Goal: Transaction & Acquisition: Purchase product/service

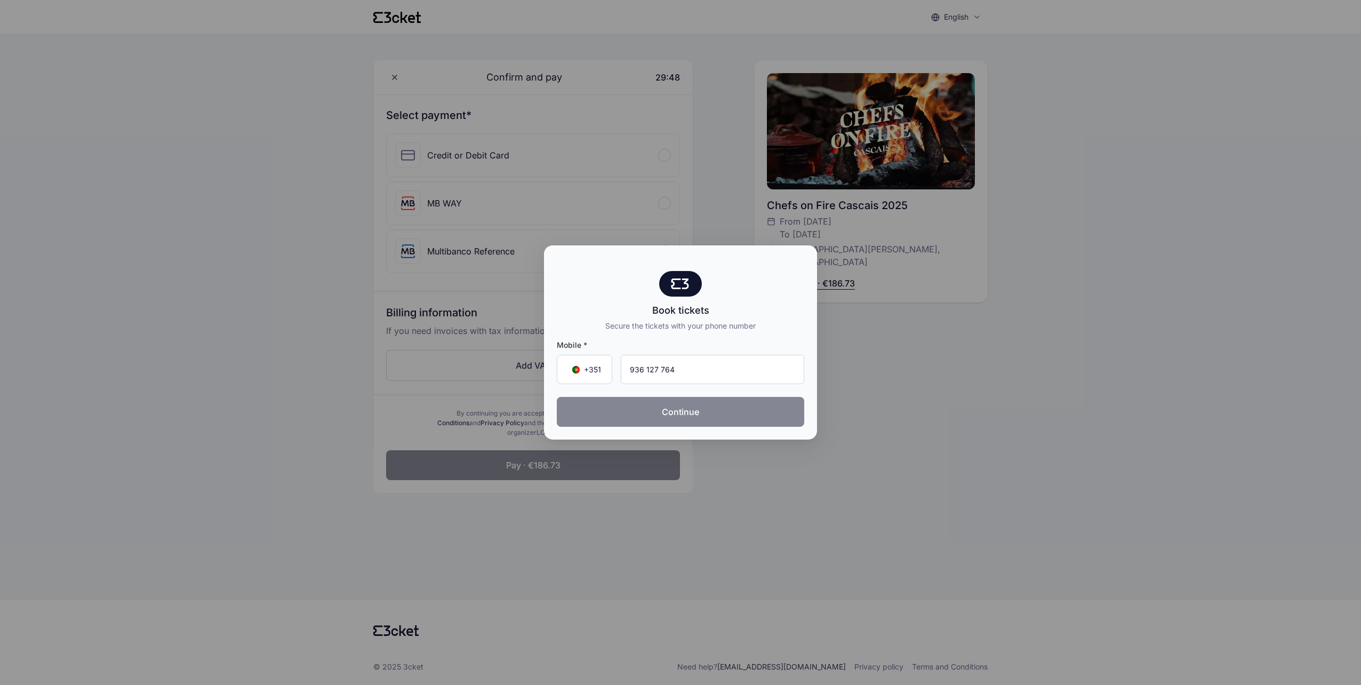
type input "936 127 764"
click at [688, 409] on button "Continue" at bounding box center [680, 412] width 247 height 30
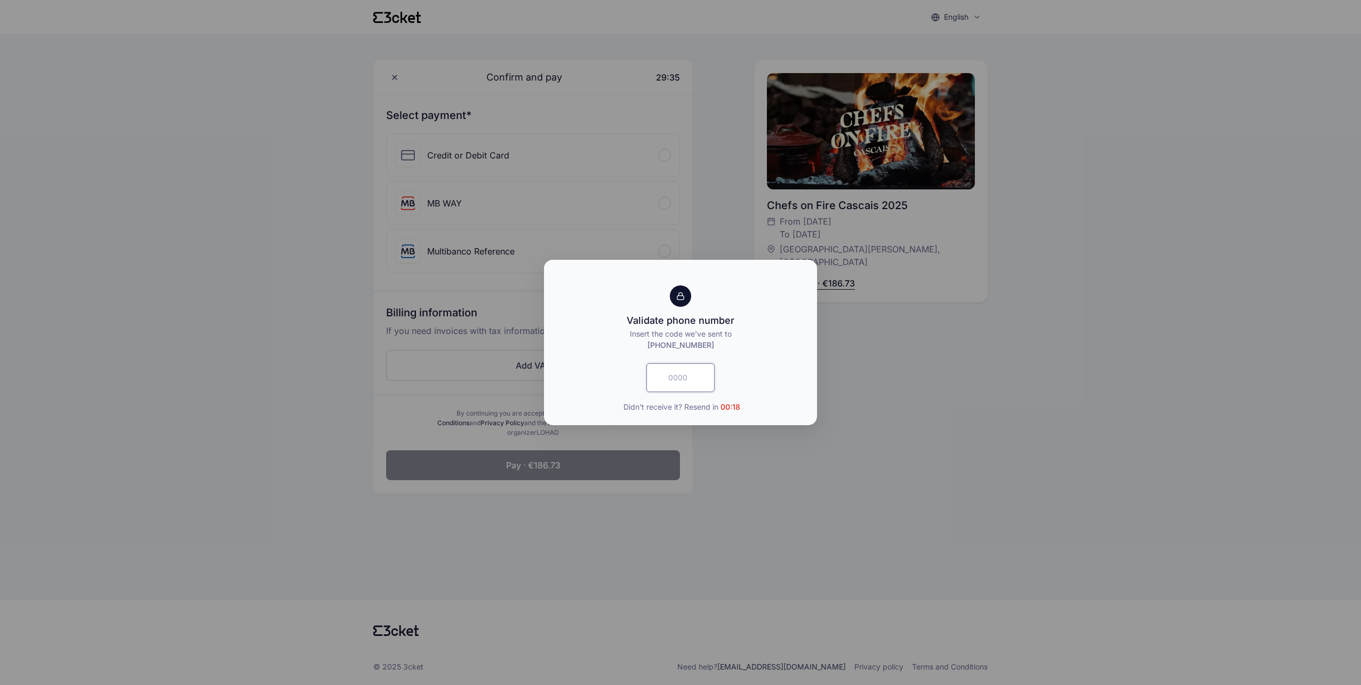
click at [666, 366] on input "text" at bounding box center [680, 377] width 68 height 29
type input "2648"
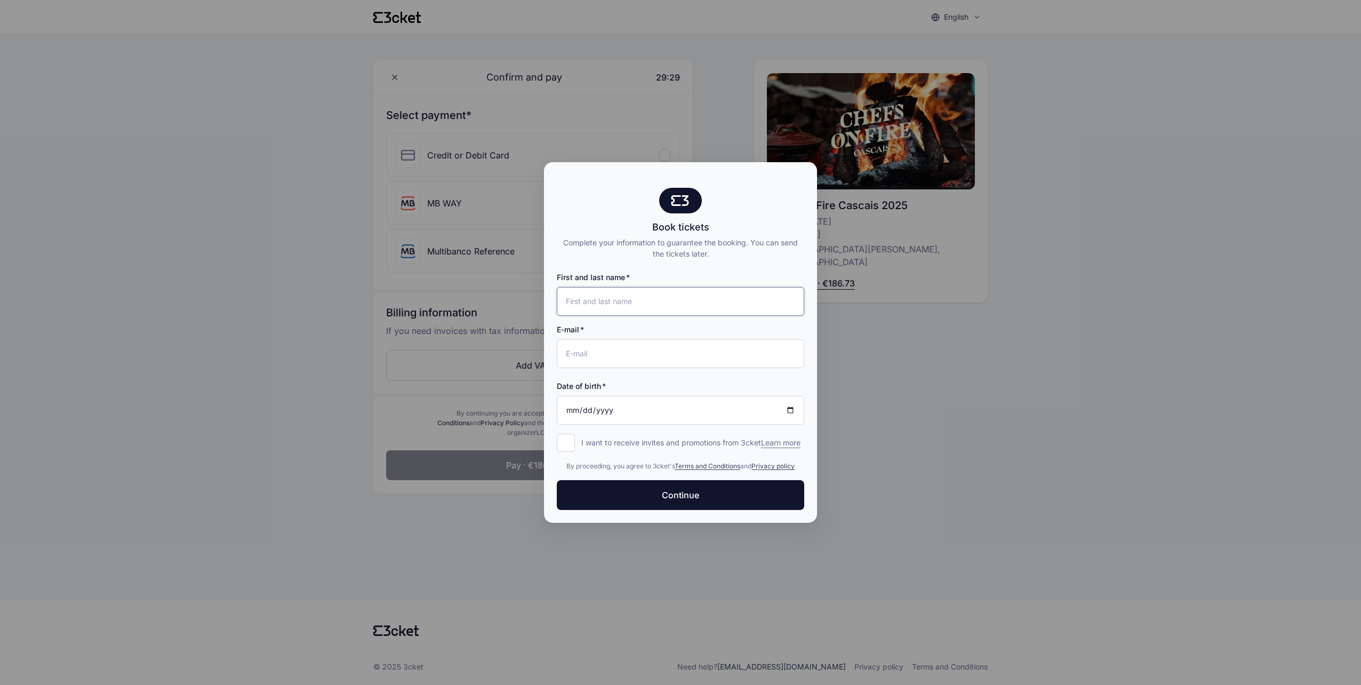
click at [734, 300] on input "First and last name" at bounding box center [680, 301] width 247 height 29
type input "Maria Malcheva"
click at [652, 347] on input "E-mail" at bounding box center [680, 353] width 247 height 29
type input "[EMAIL_ADDRESS][DOMAIN_NAME]"
click at [574, 406] on input "Date of birth" at bounding box center [680, 410] width 247 height 29
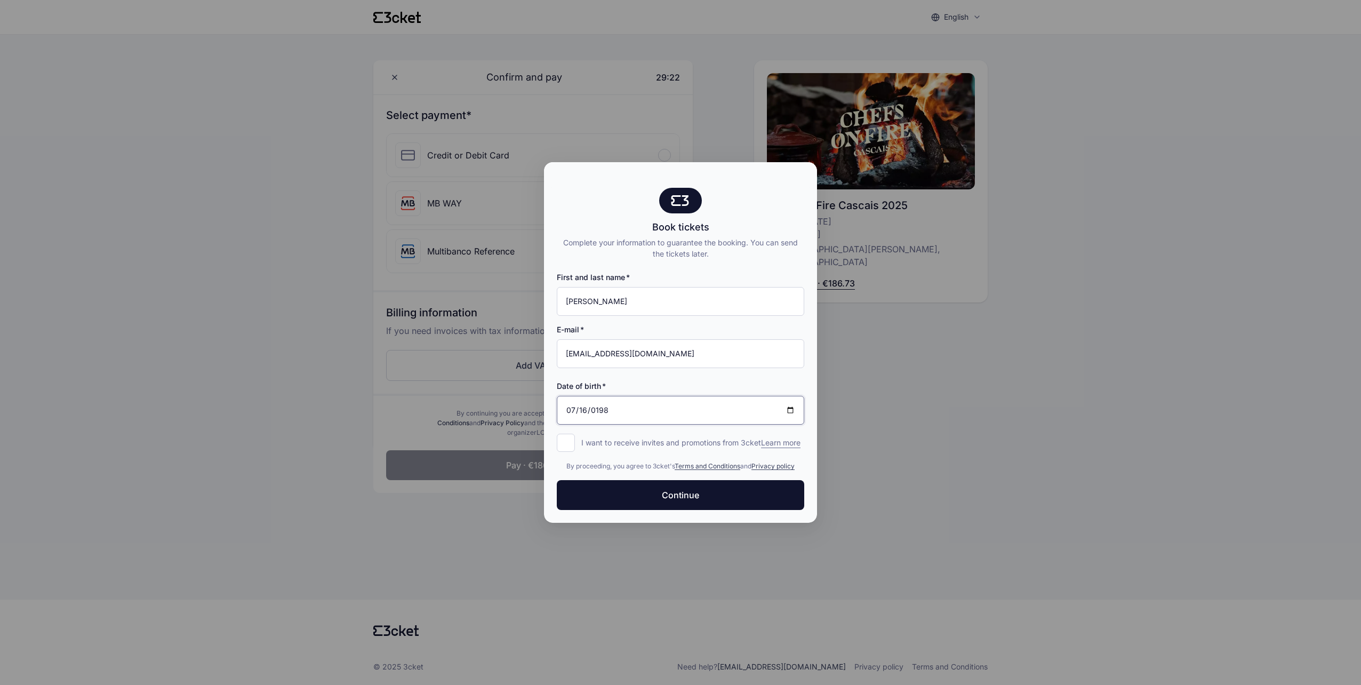
type input "1987-07-16"
click at [561, 438] on input "I want to receive invites and promotions from 3cket Learn more form.register.op…" at bounding box center [566, 442] width 18 height 18
checkbox input "true"
click at [755, 495] on button "Continue" at bounding box center [680, 495] width 247 height 30
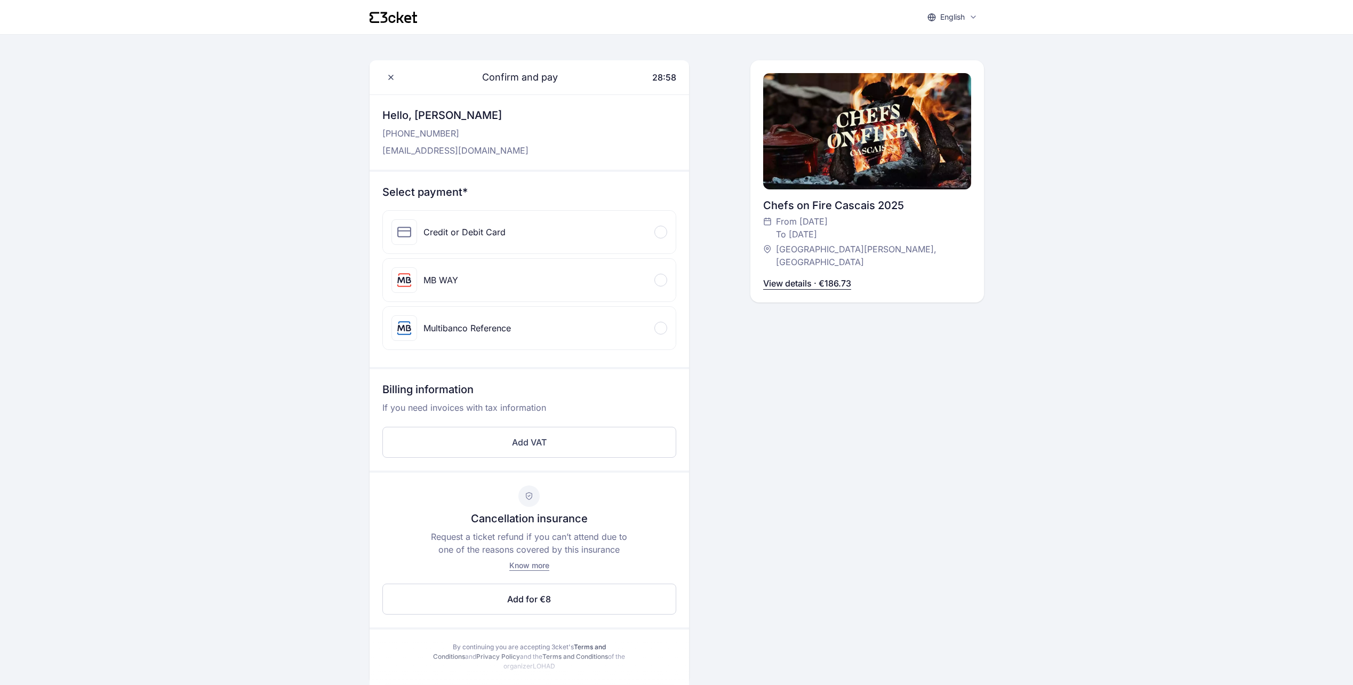
click at [665, 232] on div at bounding box center [660, 232] width 13 height 13
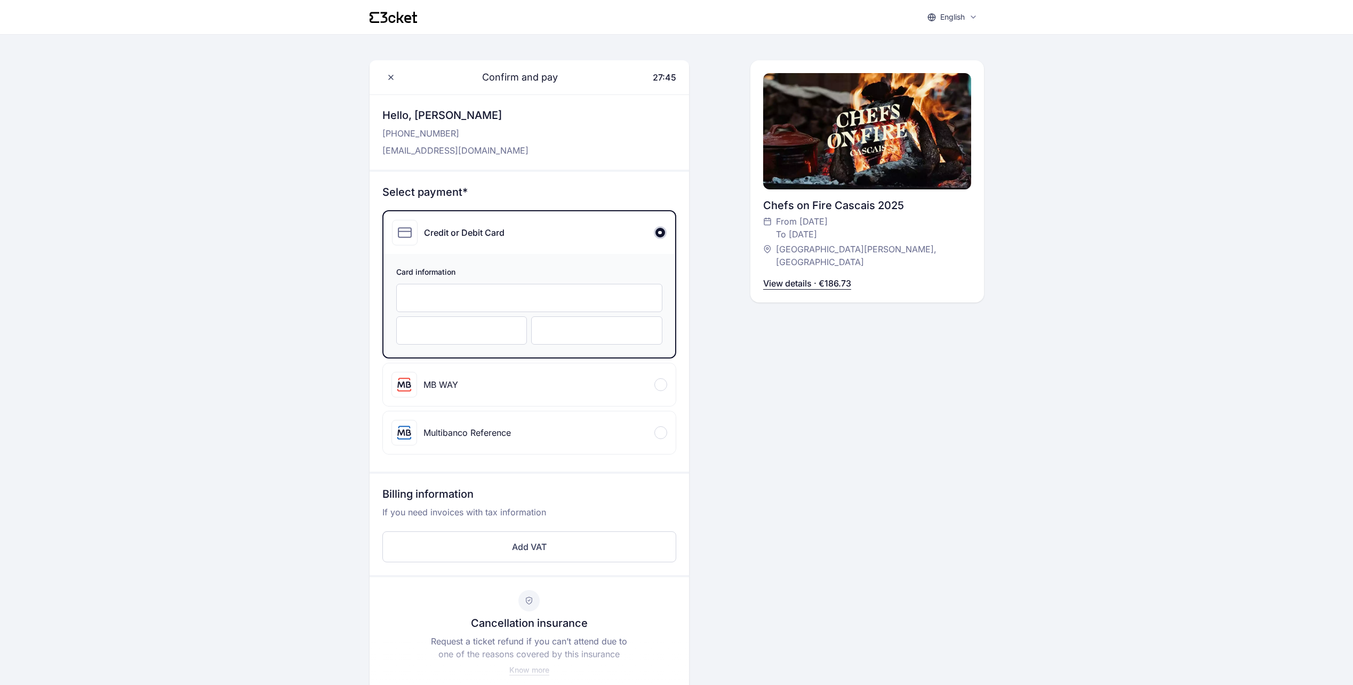
click at [510, 305] on div at bounding box center [529, 298] width 266 height 28
click at [470, 323] on div at bounding box center [461, 330] width 131 height 28
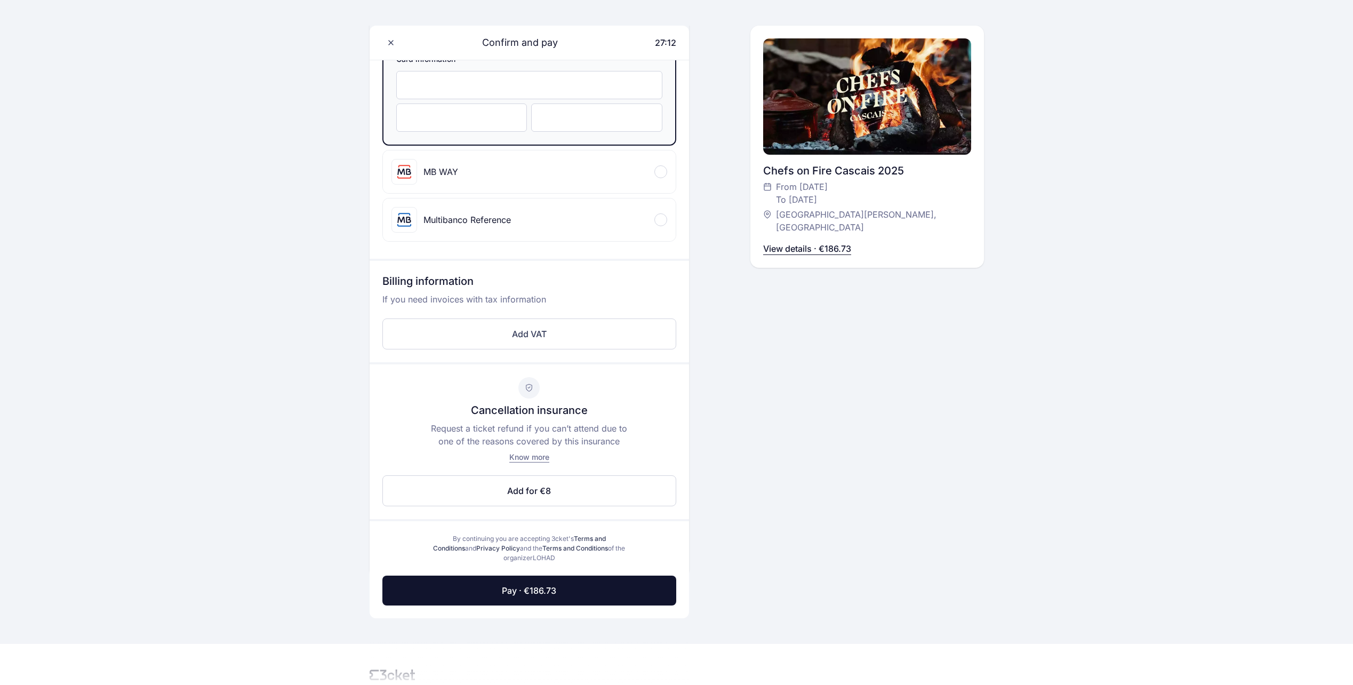
scroll to position [213, 0]
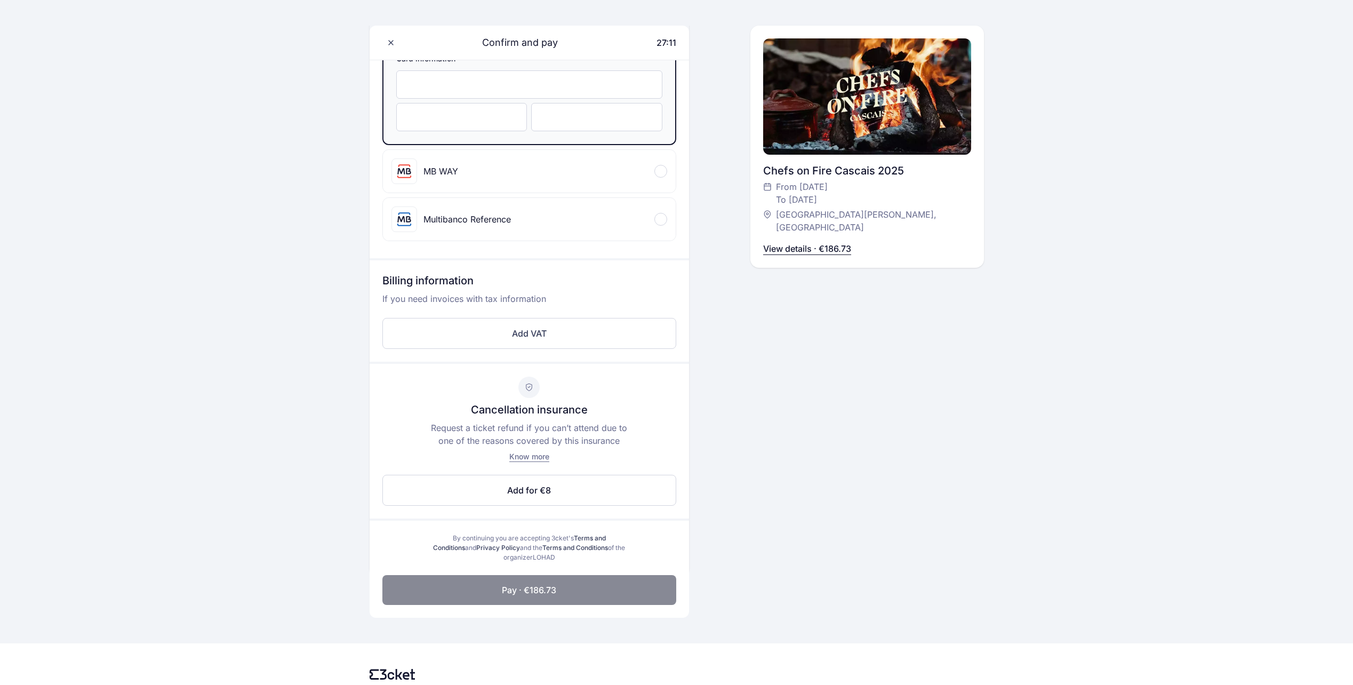
click at [567, 593] on button "Pay · €186.73" at bounding box center [529, 590] width 294 height 30
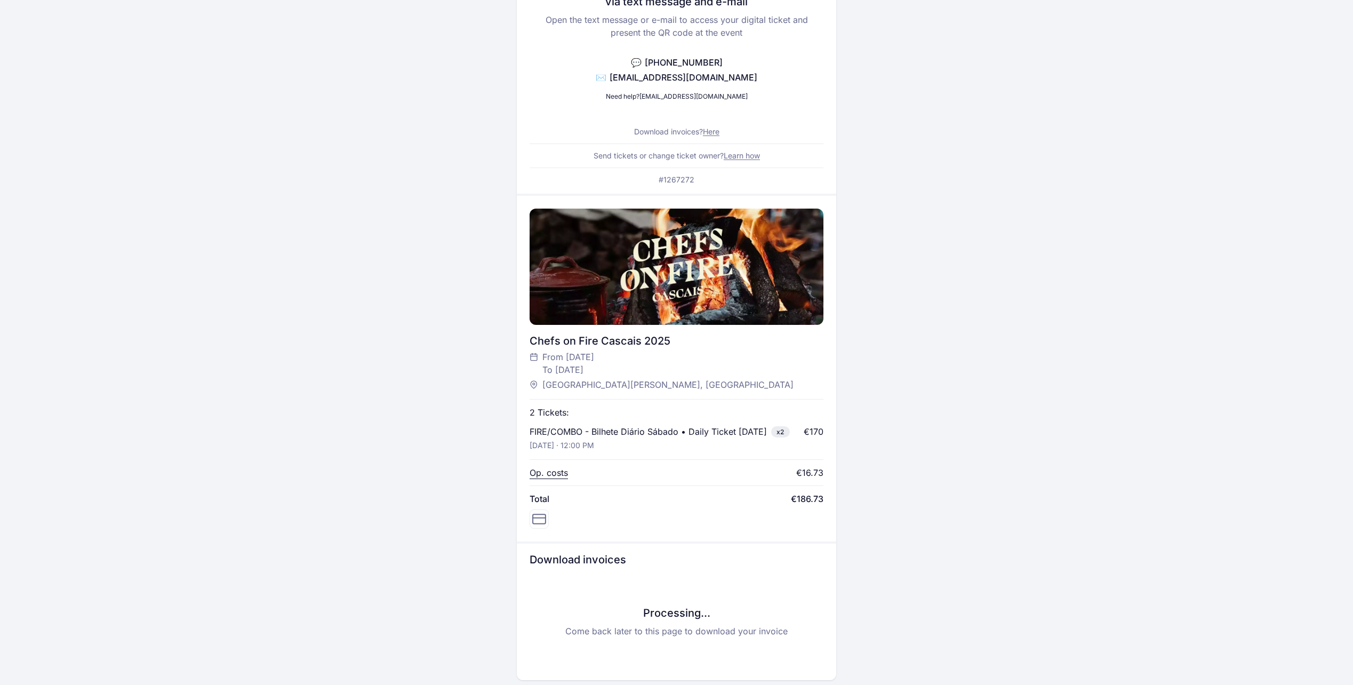
scroll to position [213, 0]
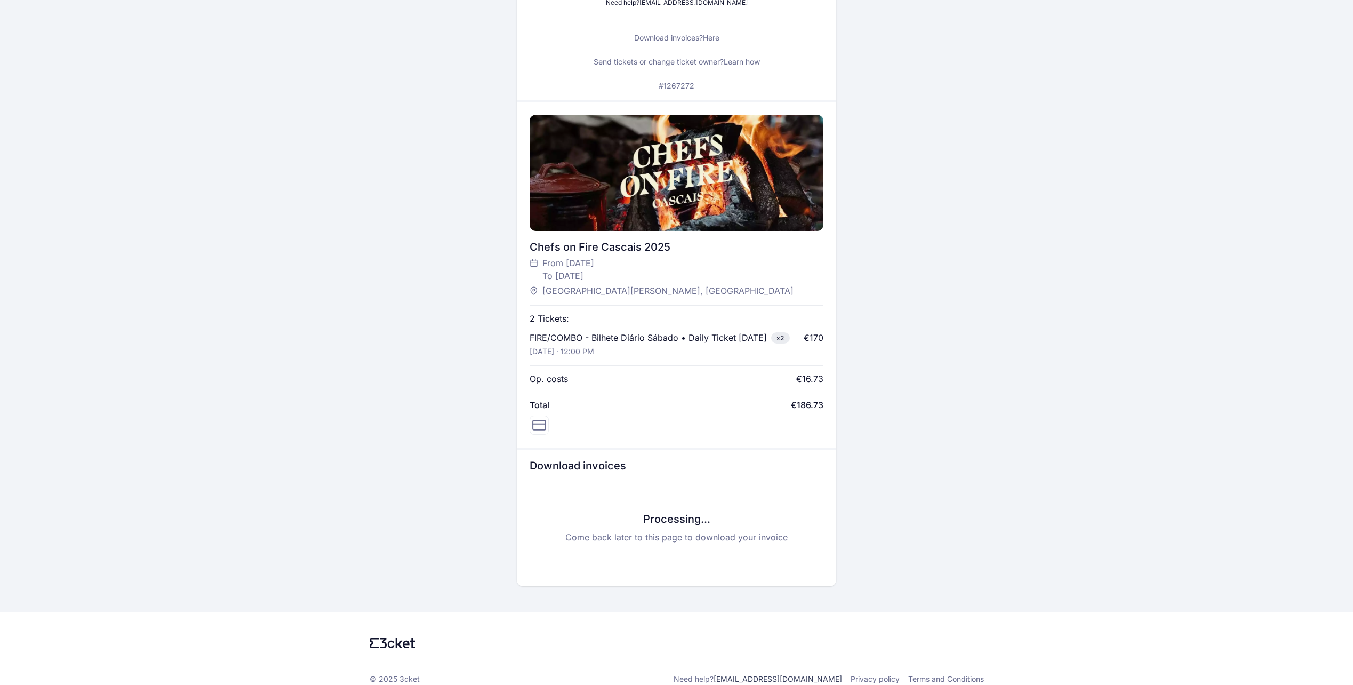
click at [687, 526] on h3 "Processing..." at bounding box center [676, 518] width 294 height 15
click at [717, 38] on link "Here" at bounding box center [711, 37] width 17 height 9
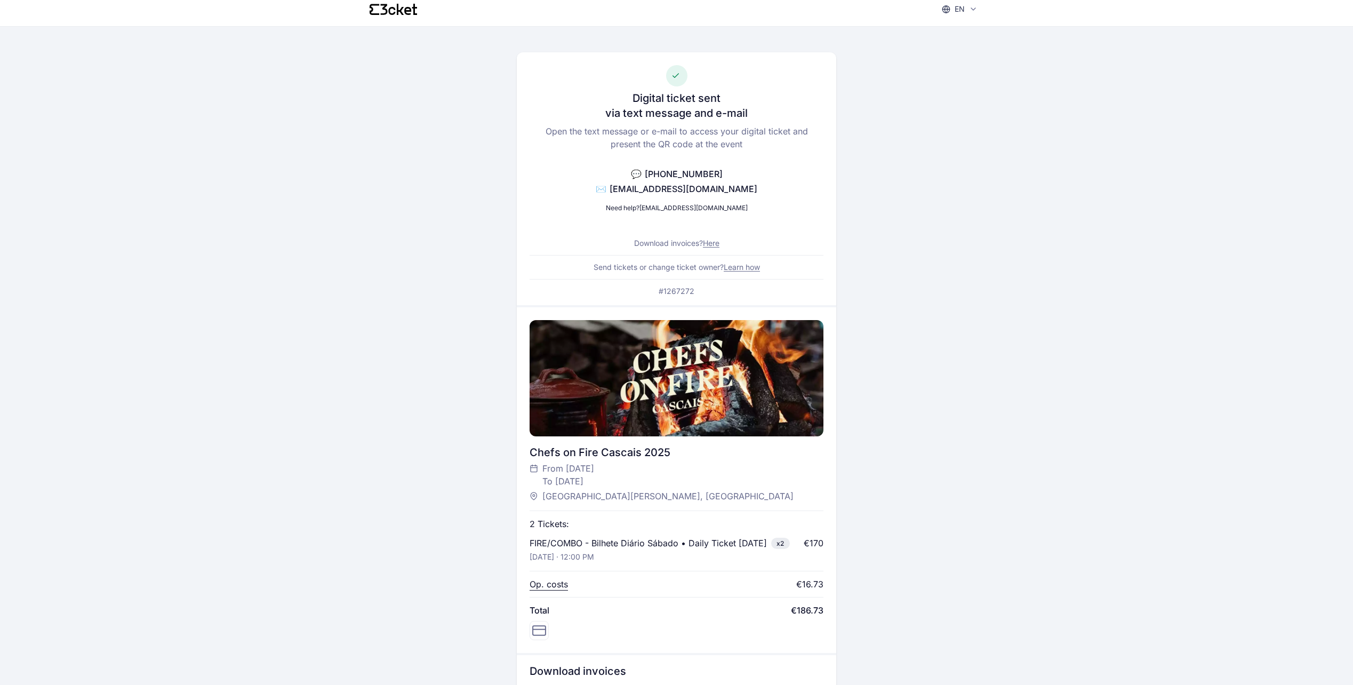
scroll to position [0, 0]
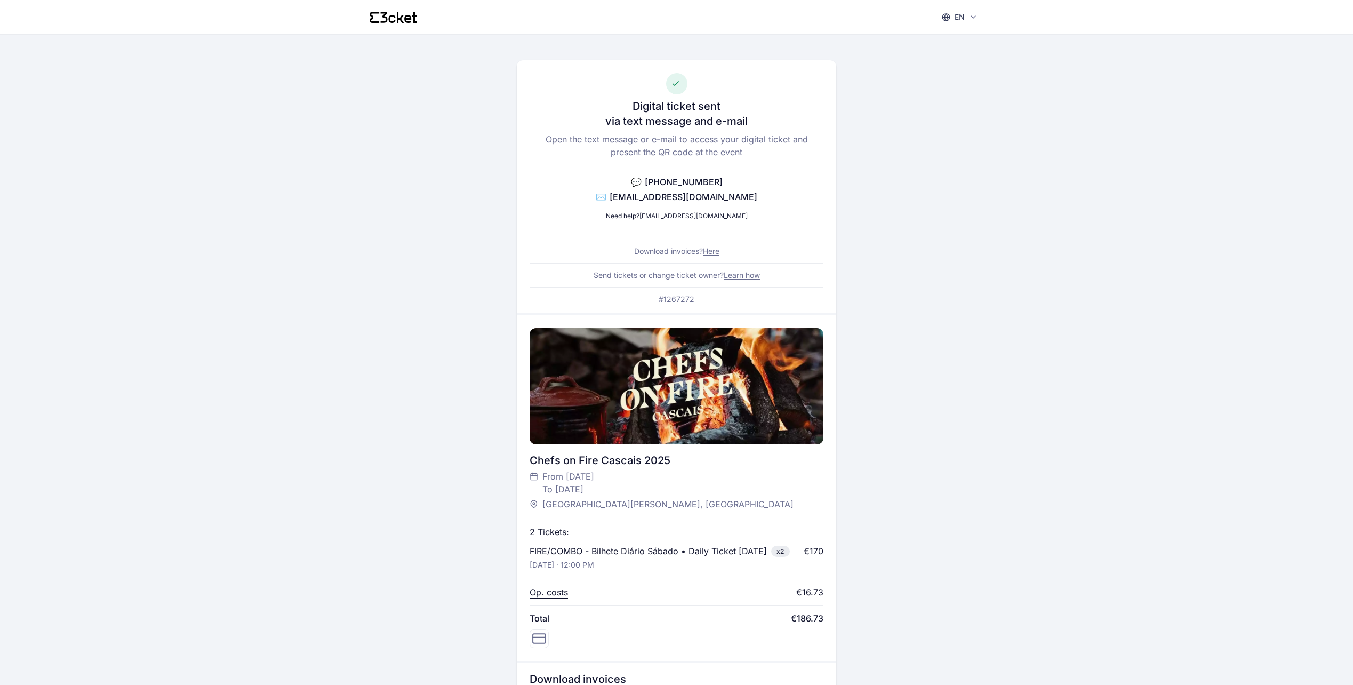
click at [715, 250] on link "Here" at bounding box center [711, 250] width 17 height 9
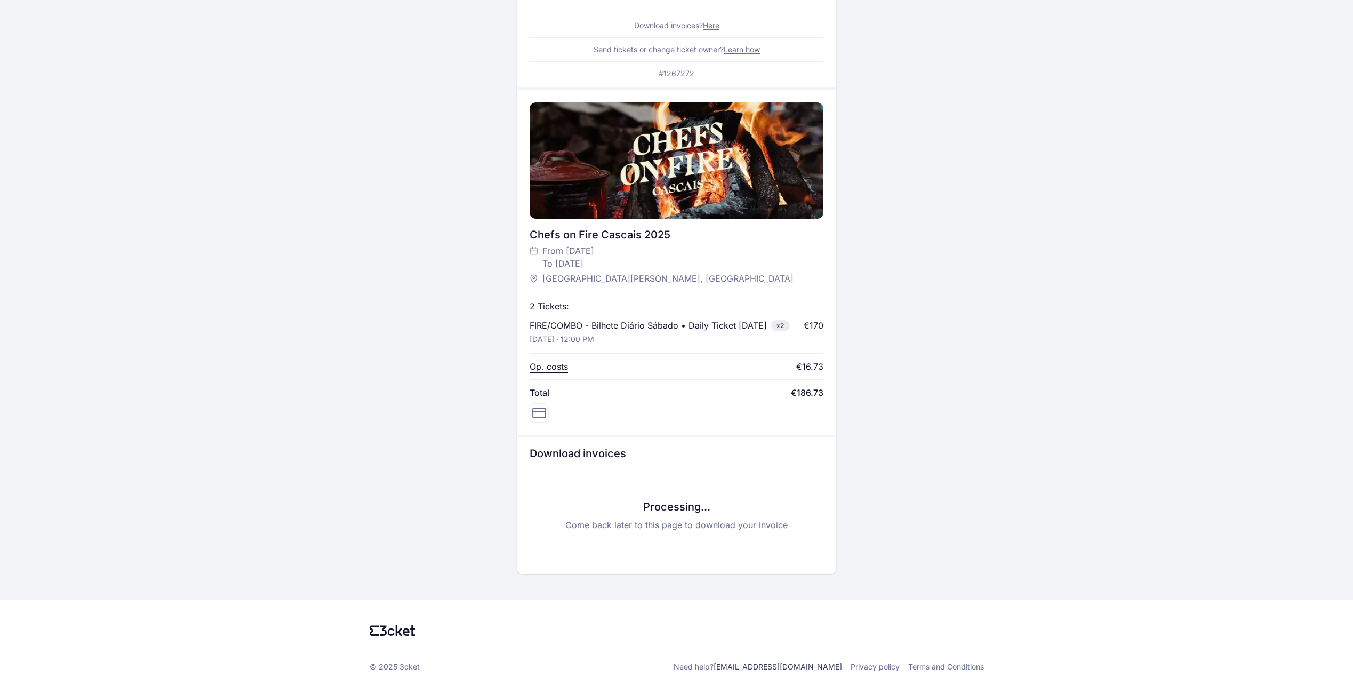
scroll to position [238, 0]
drag, startPoint x: 541, startPoint y: 266, endPoint x: 686, endPoint y: 268, distance: 145.0
click at [686, 272] on div "Parque Marechal Carmona, Cascais" at bounding box center [670, 278] width 283 height 13
copy span "Parque Marechal Carmona, Cascais"
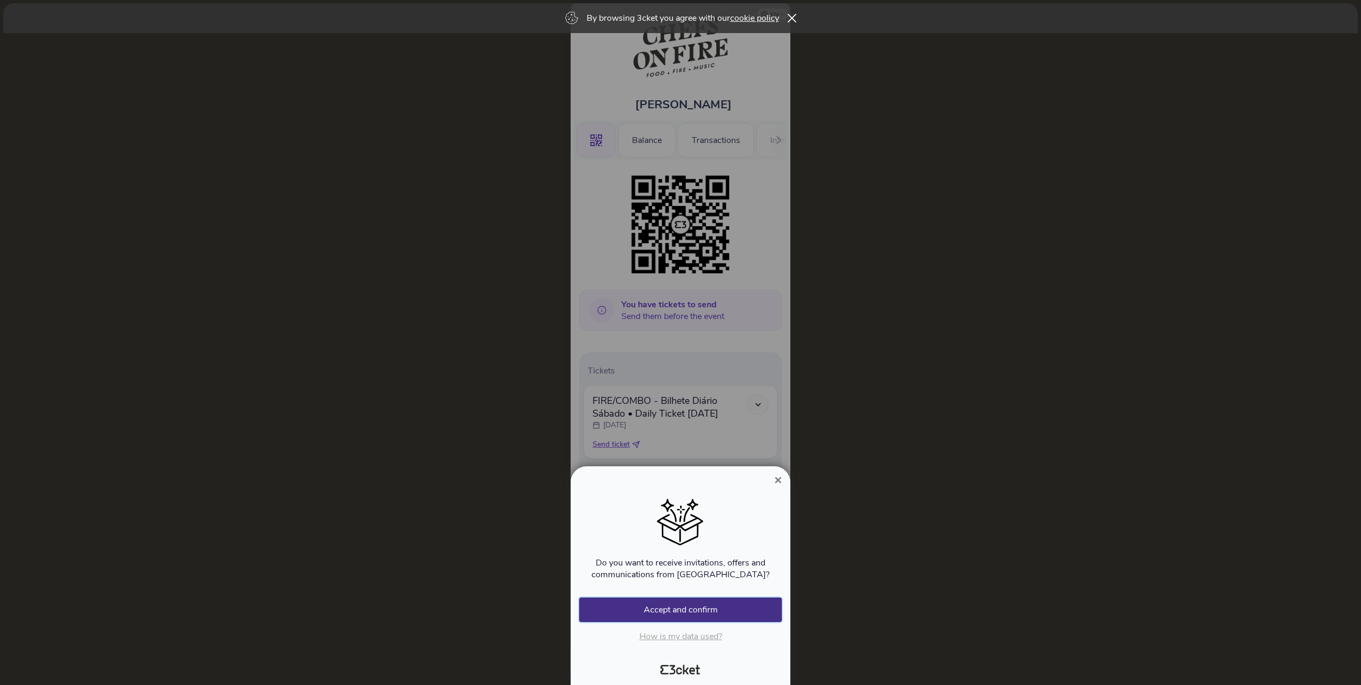
click at [684, 609] on button "Accept and confirm" at bounding box center [680, 609] width 203 height 25
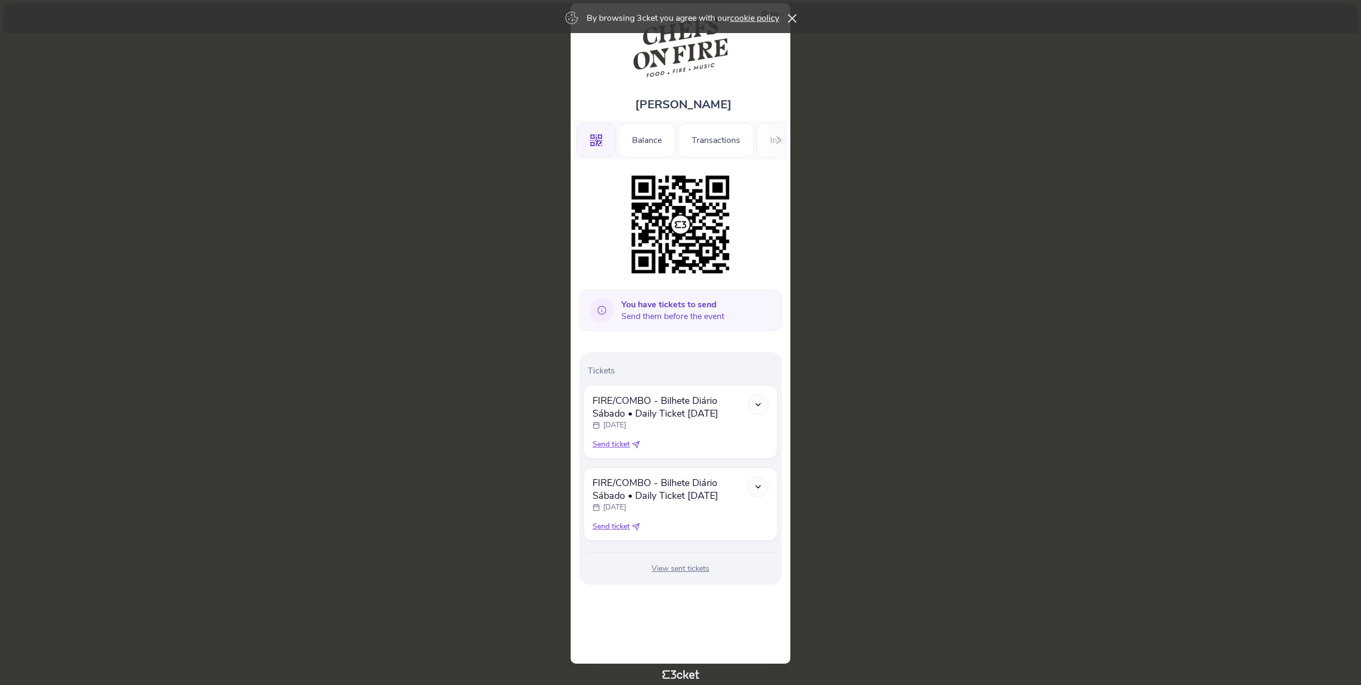
click at [790, 19] on icon at bounding box center [791, 18] width 9 height 9
click at [777, 136] on icon at bounding box center [779, 140] width 8 height 8
click at [638, 442] on icon at bounding box center [638, 443] width 4 height 4
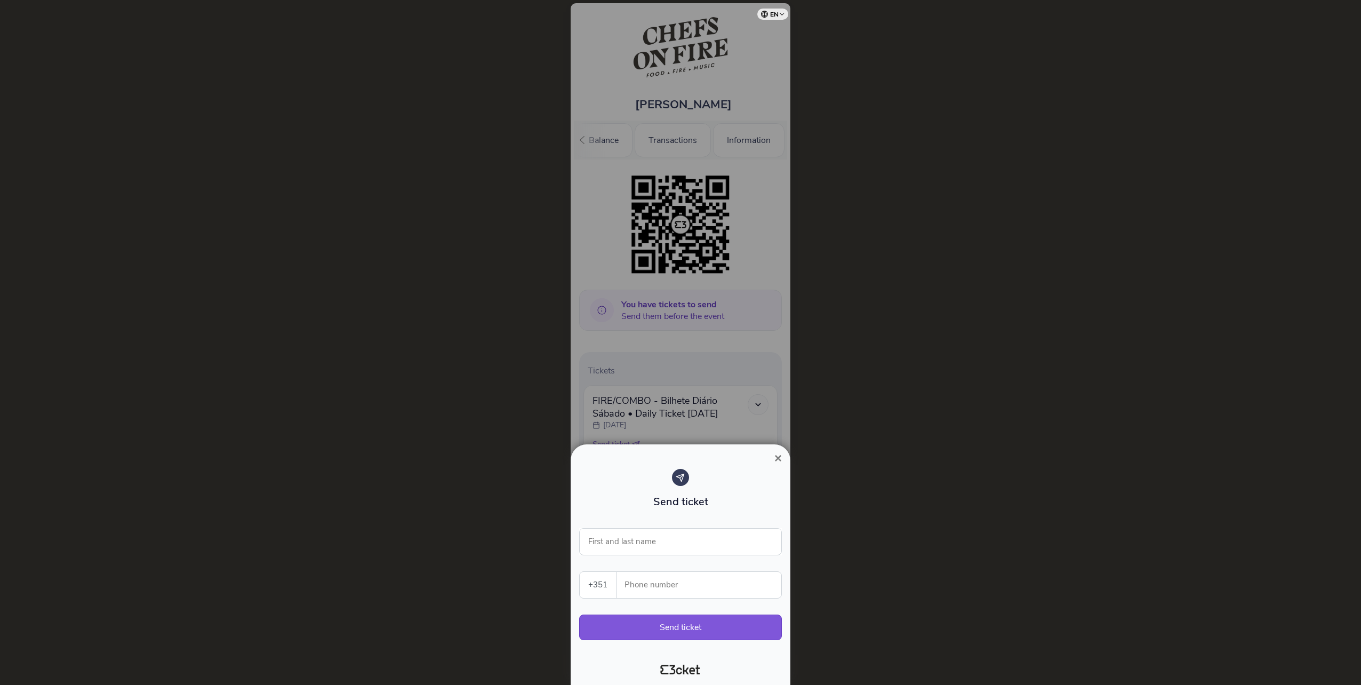
click at [777, 456] on span "×" at bounding box center [777, 458] width 7 height 14
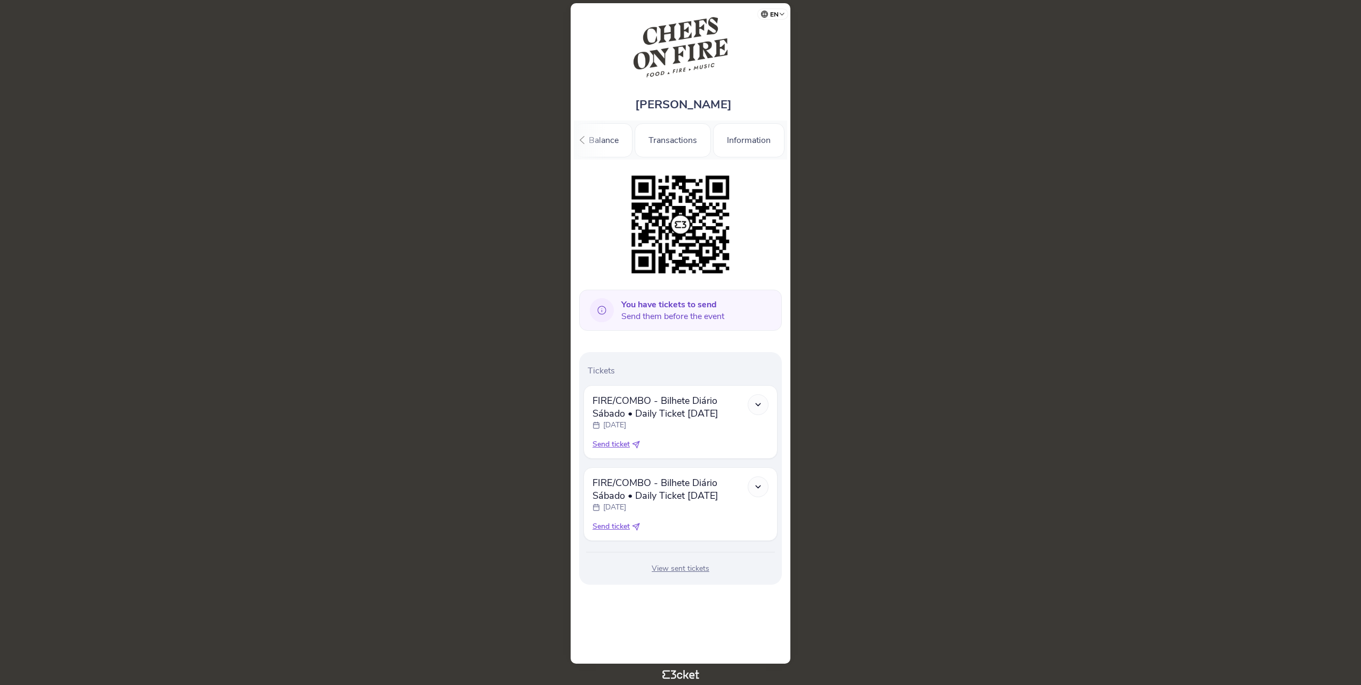
click at [666, 567] on div "View sent tickets" at bounding box center [680, 568] width 194 height 11
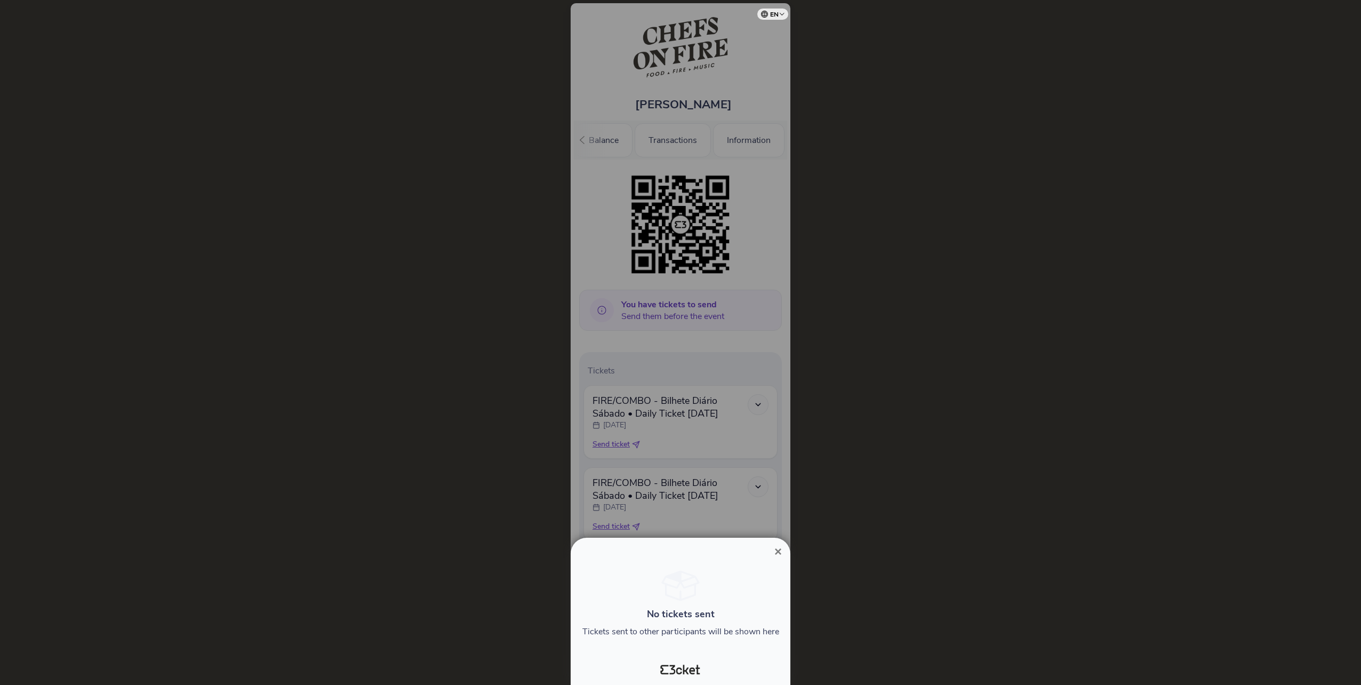
click at [778, 551] on span "×" at bounding box center [777, 551] width 7 height 14
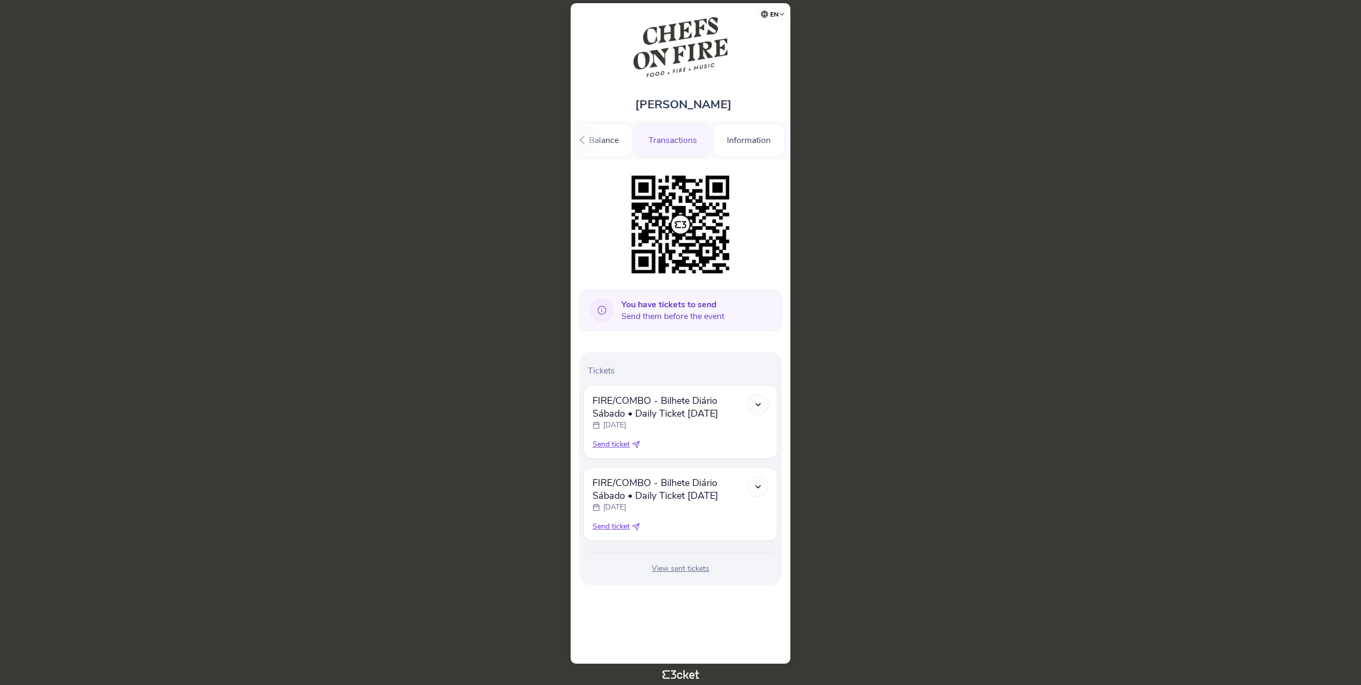
click at [668, 145] on div "Transactions" at bounding box center [672, 140] width 76 height 34
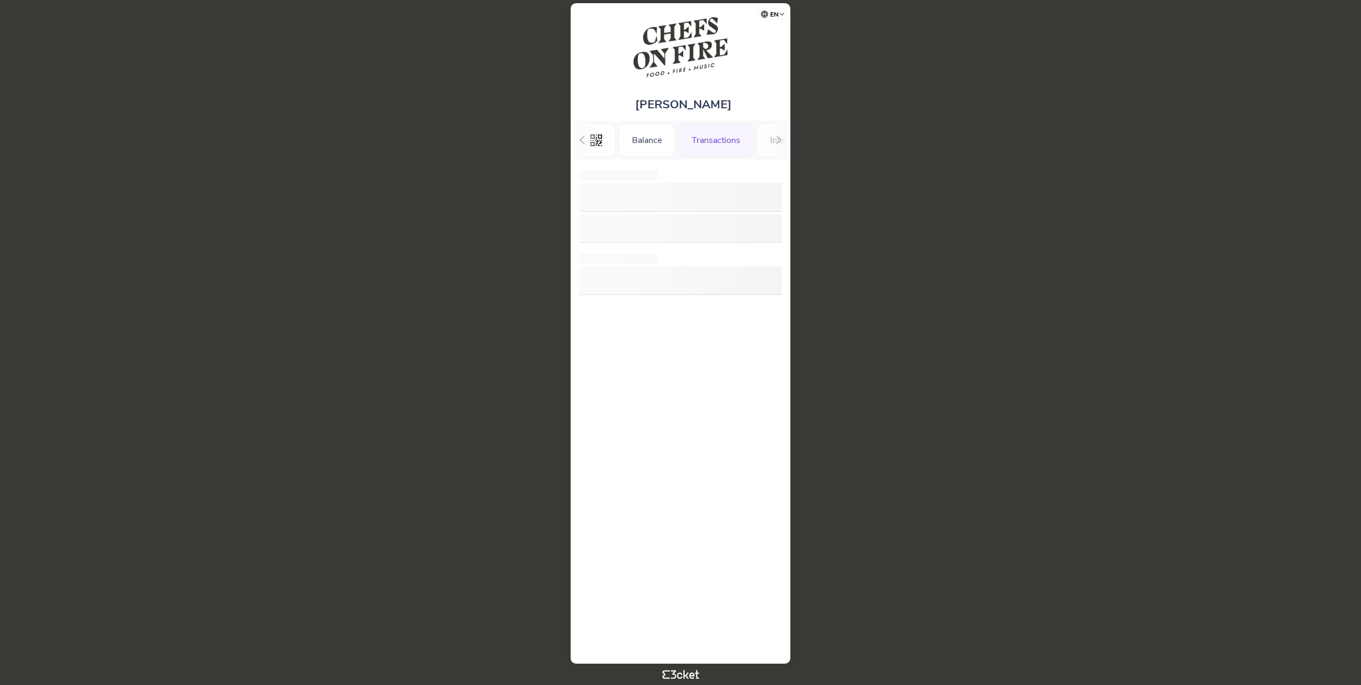
scroll to position [0, 36]
click at [754, 143] on div "Information" at bounding box center [755, 140] width 71 height 34
click at [673, 141] on div "Transactions" at bounding box center [672, 140] width 76 height 34
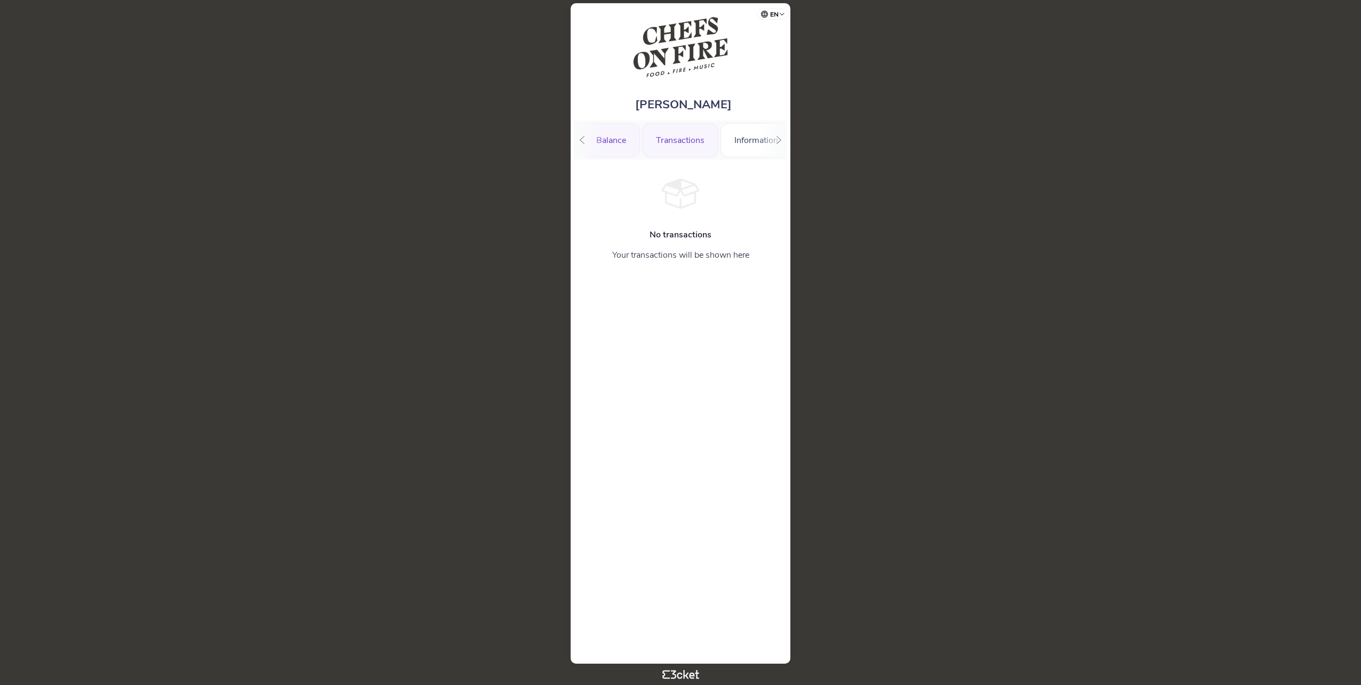
click at [612, 139] on div "Balance" at bounding box center [611, 140] width 58 height 34
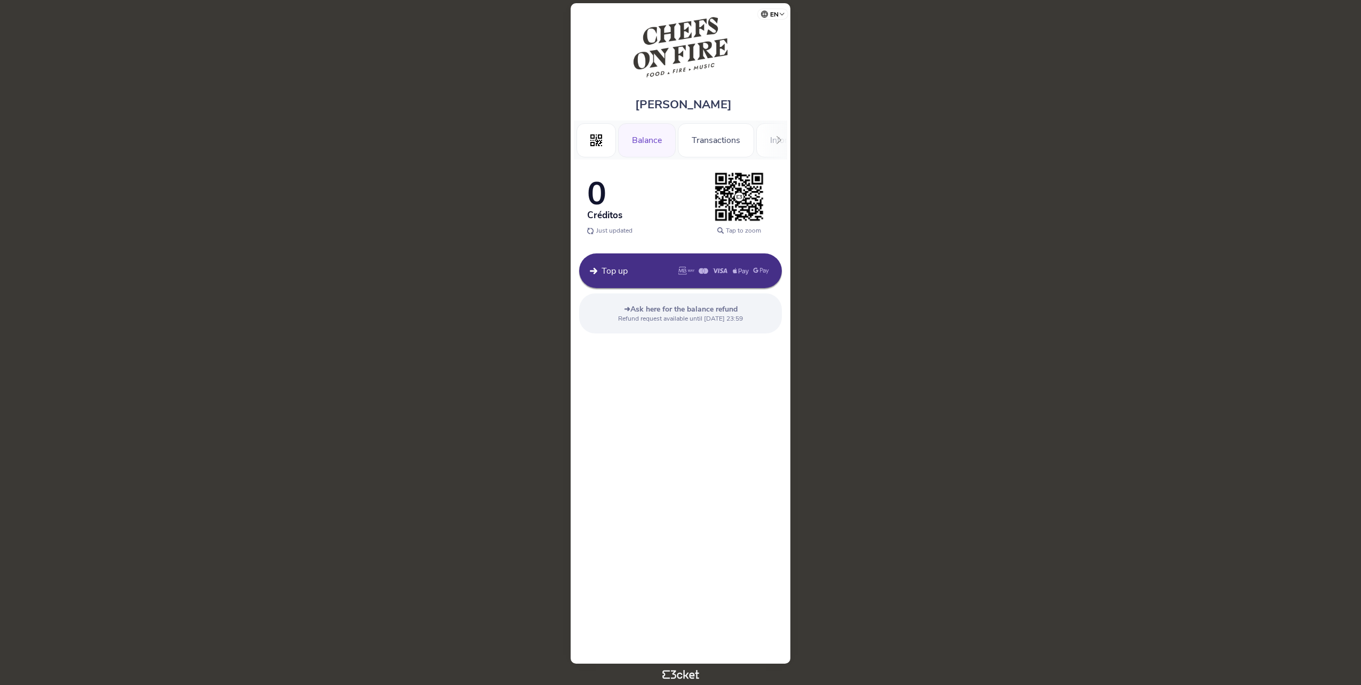
click at [654, 134] on div "Balance" at bounding box center [647, 140] width 58 height 34
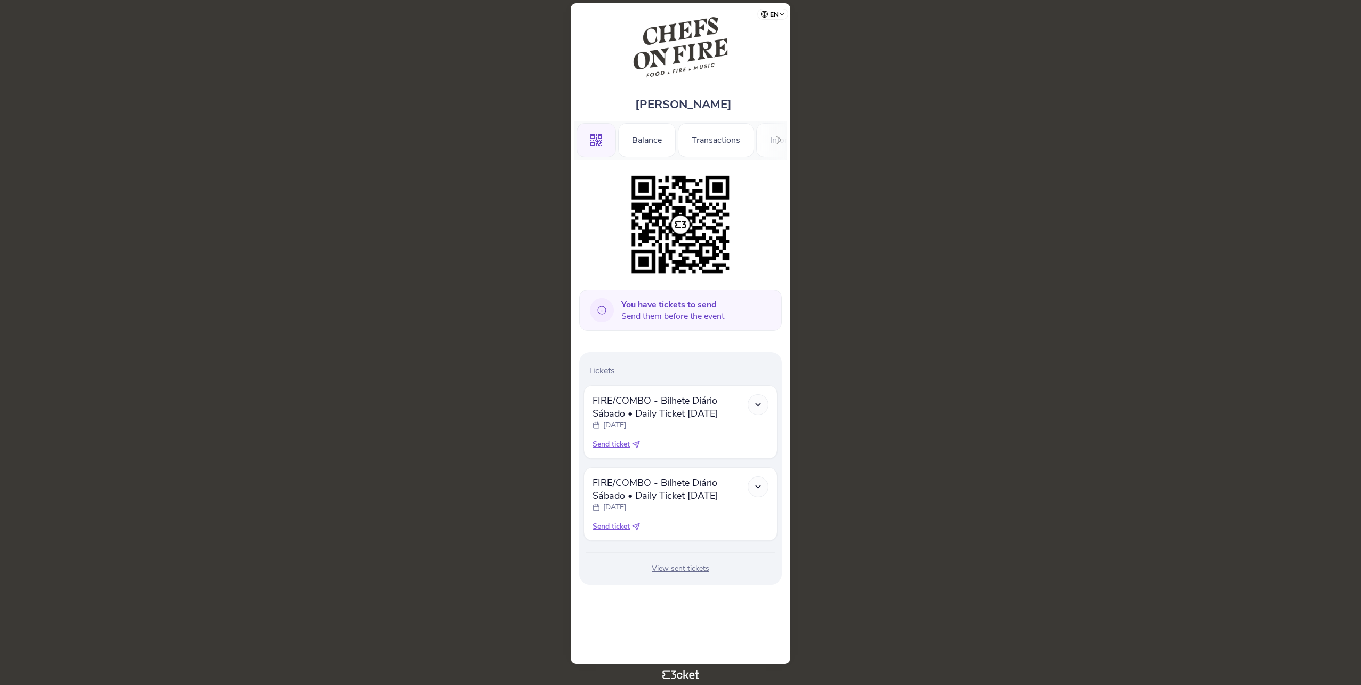
click at [605, 309] on icon at bounding box center [602, 310] width 24 height 24
click at [642, 318] on span "You have tickets to send Send them before the event" at bounding box center [672, 310] width 103 height 23
click at [504, 440] on body "en Português ([GEOGRAPHIC_DATA]) English Español Catalan [DEMOGRAPHIC_DATA] [PE…" at bounding box center [680, 342] width 1352 height 676
